Goal: Task Accomplishment & Management: Use online tool/utility

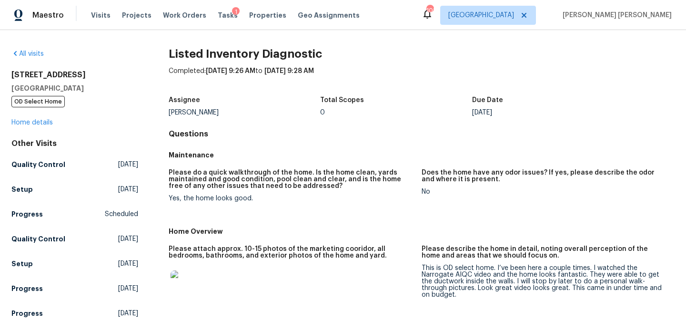
scroll to position [9, 0]
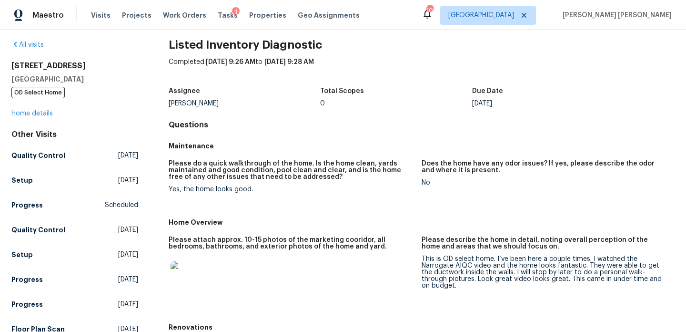
click at [188, 271] on img at bounding box center [186, 276] width 30 height 30
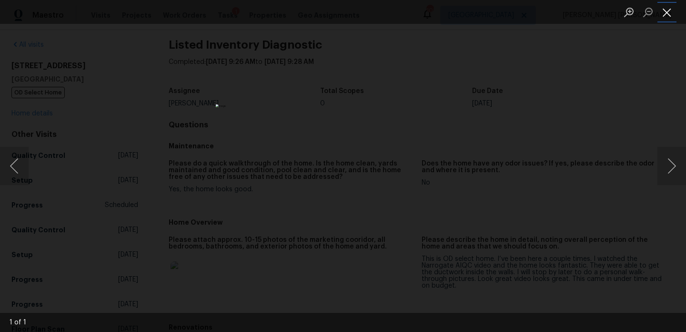
click at [669, 13] on button "Close lightbox" at bounding box center [666, 12] width 19 height 17
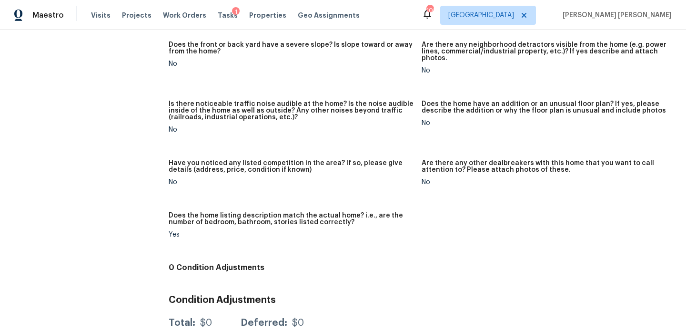
scroll to position [561, 0]
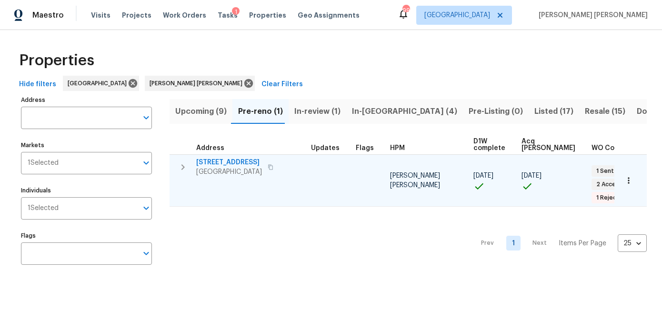
click at [187, 165] on icon "button" at bounding box center [182, 166] width 11 height 11
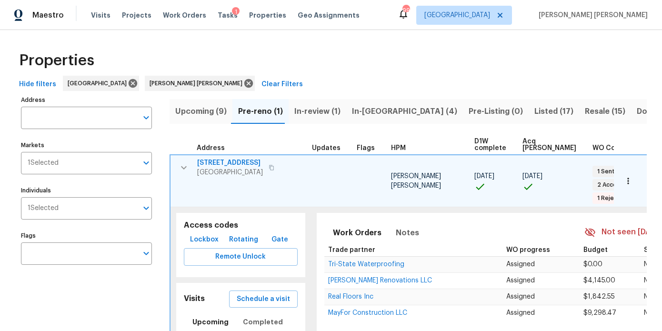
click at [274, 173] on button "button" at bounding box center [271, 167] width 11 height 13
click at [200, 234] on span "Lockbox" at bounding box center [204, 240] width 29 height 12
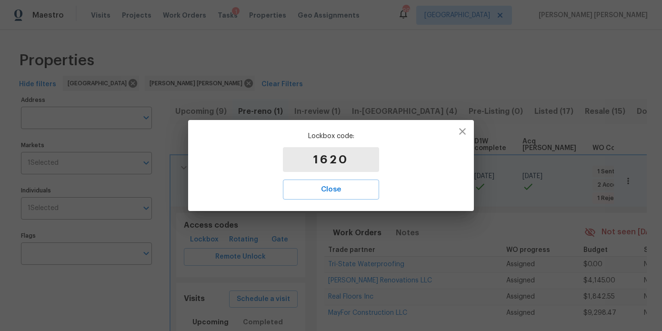
click at [320, 161] on p "1620" at bounding box center [331, 159] width 96 height 25
copy p "1620"
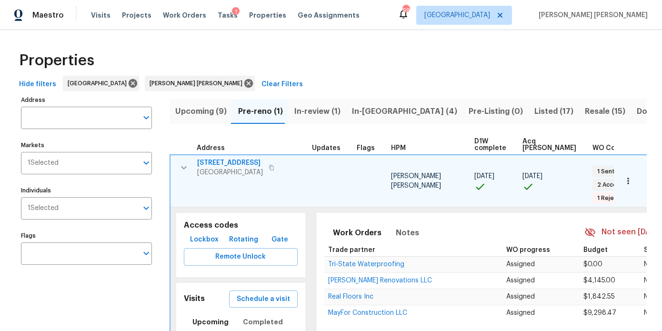
click at [223, 162] on span "[STREET_ADDRESS]" at bounding box center [230, 163] width 66 height 10
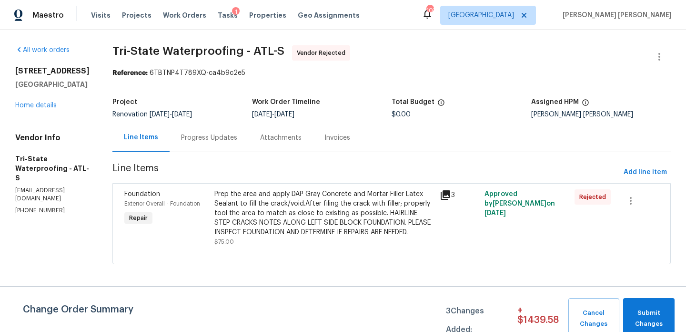
click at [214, 147] on div "Progress Updates" at bounding box center [209, 137] width 79 height 28
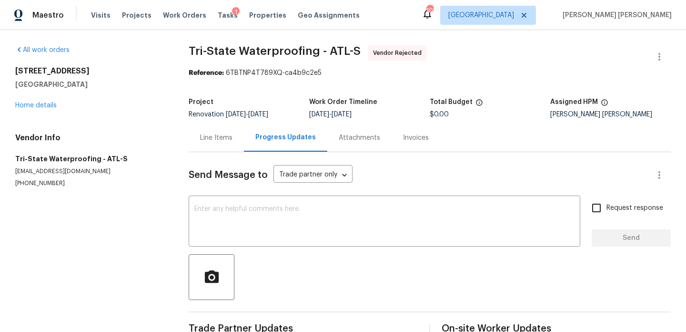
scroll to position [22, 0]
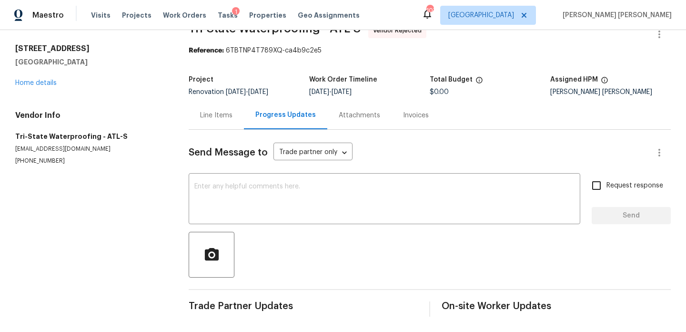
click at [210, 111] on div "Line Items" at bounding box center [216, 116] width 32 height 10
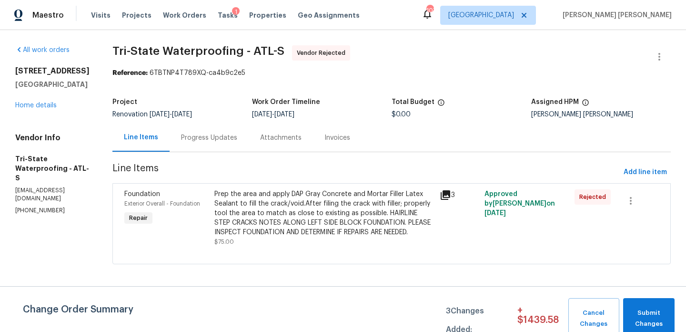
click at [333, 216] on div "Prep the area and apply DAP Gray Concrete and Mortar Filler Latex Sealant to fi…" at bounding box center [324, 213] width 220 height 48
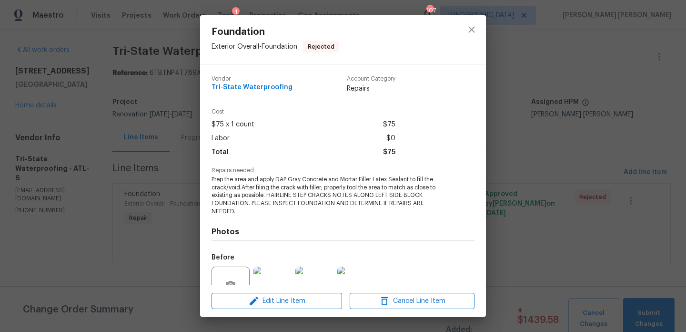
scroll to position [83, 0]
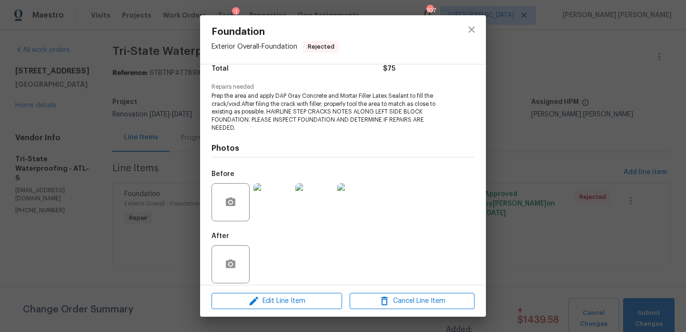
click at [279, 192] on img at bounding box center [272, 202] width 38 height 38
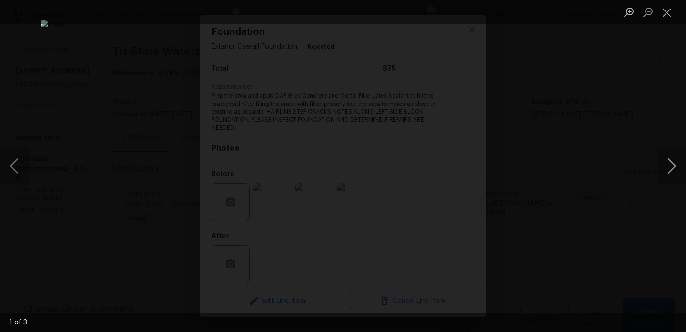
click at [669, 164] on button "Next image" at bounding box center [671, 166] width 29 height 38
click at [633, 120] on div "Lightbox" at bounding box center [343, 166] width 686 height 332
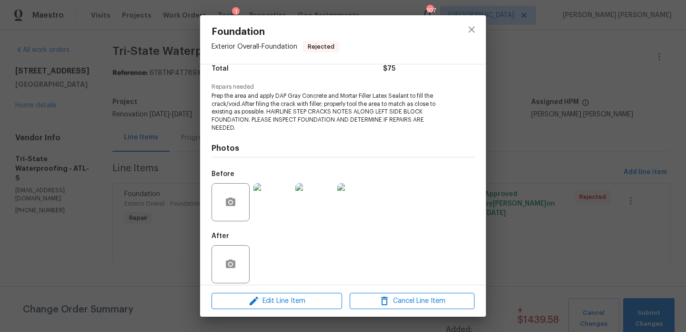
click at [633, 120] on div "Foundation Exterior Overall - Foundation Rejected Vendor Tri-State Waterproofin…" at bounding box center [343, 166] width 686 height 332
